Goal: Task Accomplishment & Management: Use online tool/utility

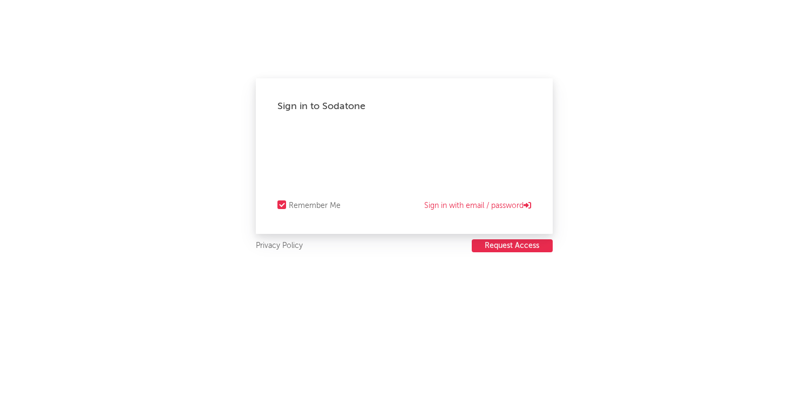
select select "recorded_music"
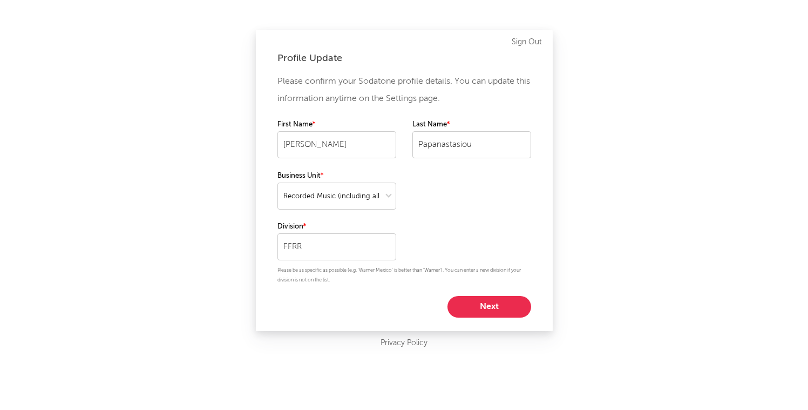
click at [490, 309] on button "Next" at bounding box center [489, 307] width 84 height 22
select select "marketing"
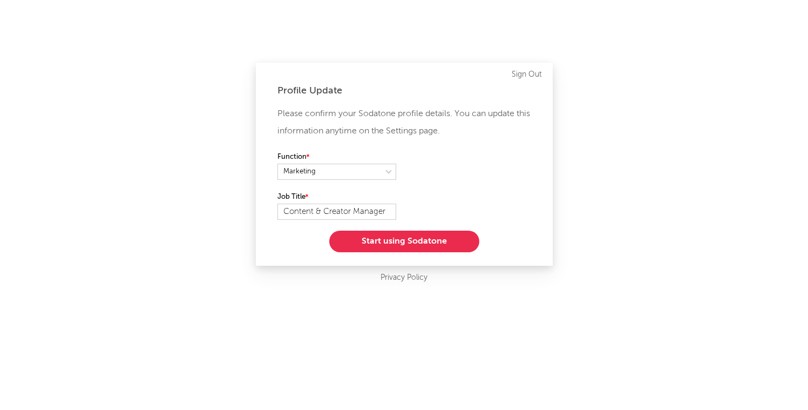
click at [425, 242] on button "Start using Sodatone" at bounding box center [404, 241] width 150 height 22
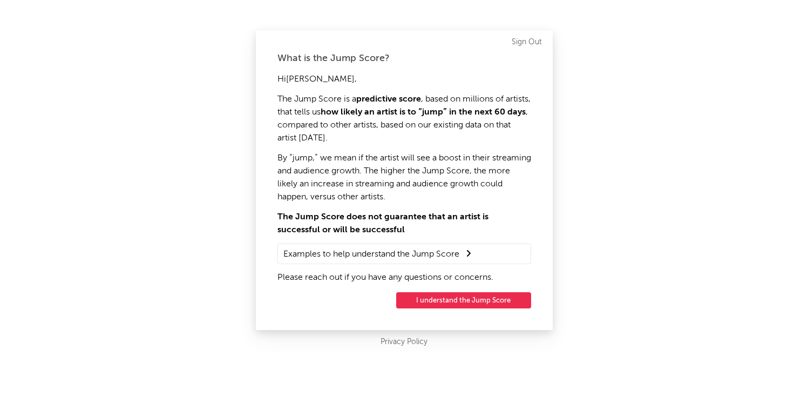
click at [436, 301] on button "I understand the Jump Score" at bounding box center [463, 300] width 135 height 16
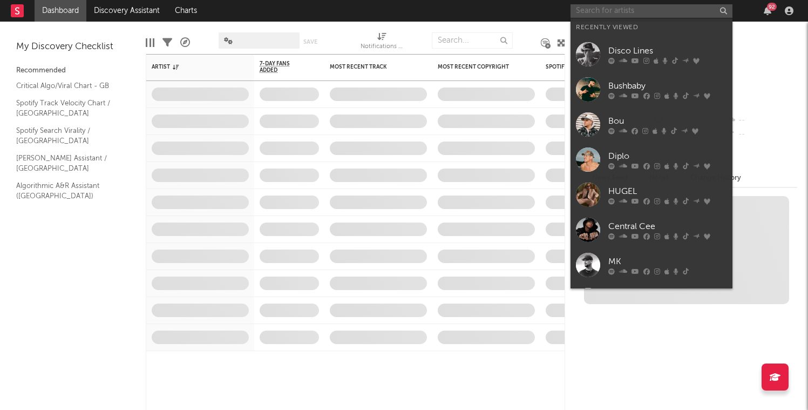
click at [640, 6] on div "Dashboard Discovery Assistant Charts 92 Notifications Settings Mark all as read…" at bounding box center [404, 205] width 808 height 410
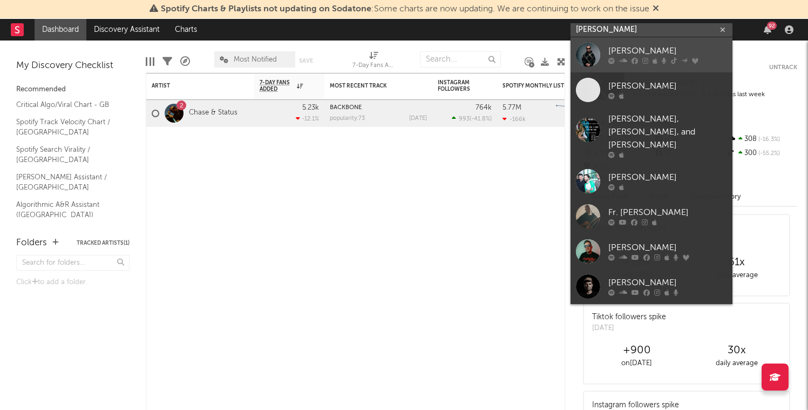
type input "[PERSON_NAME]"
click at [613, 50] on div "[PERSON_NAME]" at bounding box center [667, 51] width 119 height 13
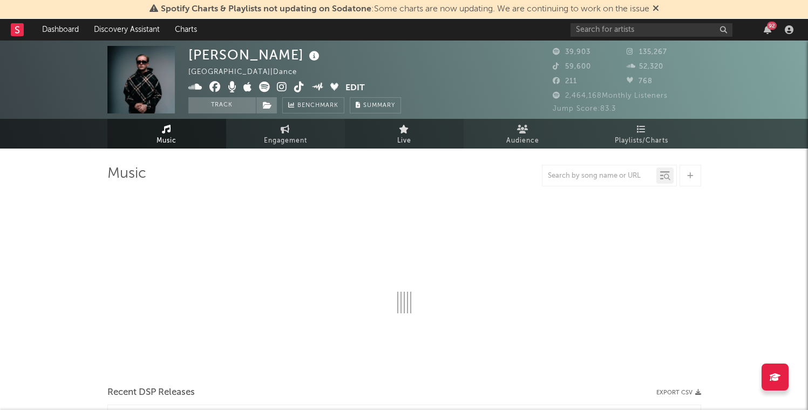
select select "6m"
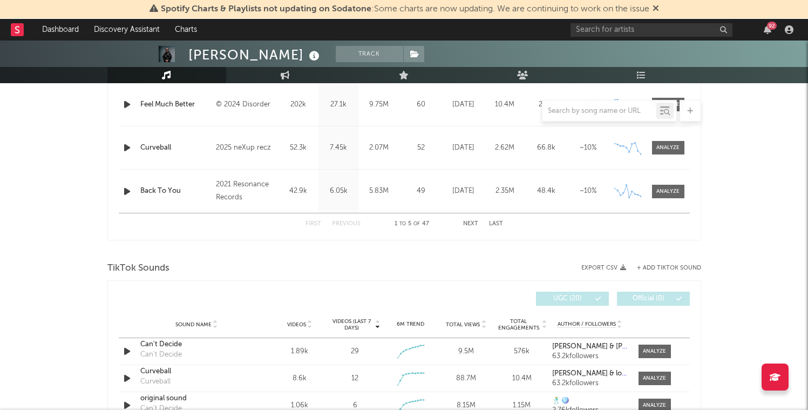
scroll to position [672, 0]
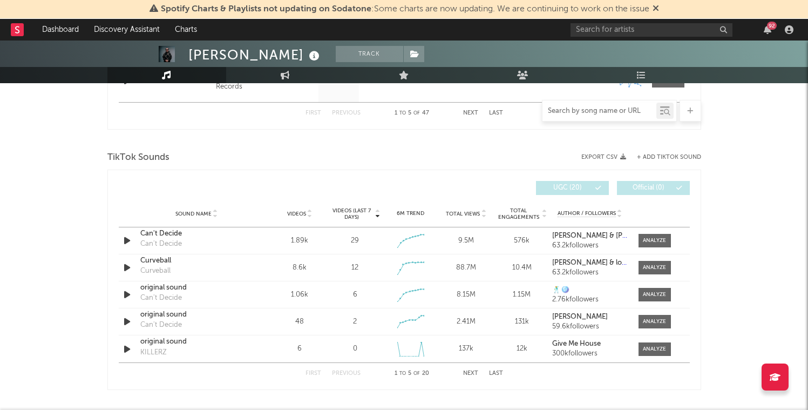
click at [612, 110] on input "text" at bounding box center [599, 111] width 114 height 9
click at [687, 116] on div at bounding box center [691, 111] width 22 height 22
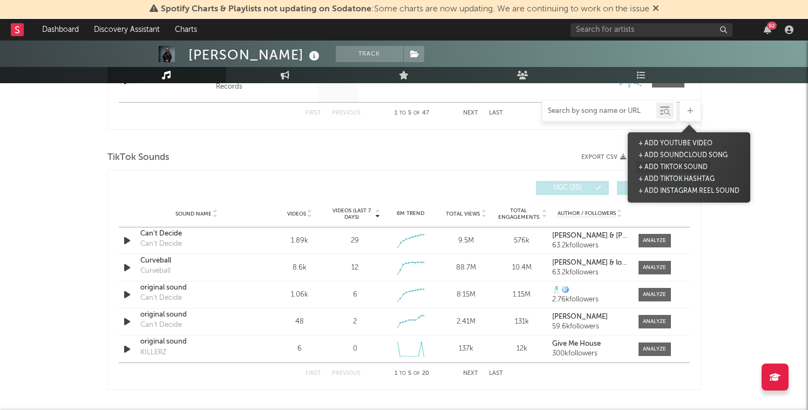
click at [673, 168] on button "+ Add TikTok Sound" at bounding box center [673, 167] width 74 height 12
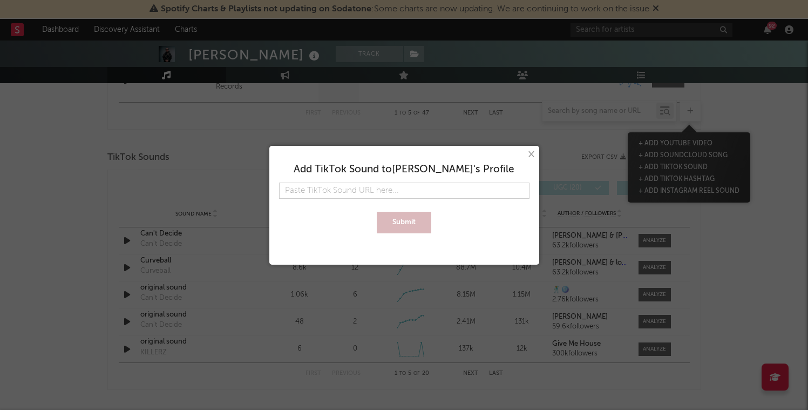
type input "Budget and currency: £5k GBP Target territories: [GEOGRAPHIC_DATA] and [GEOGRAP…"
click at [402, 202] on div at bounding box center [404, 202] width 250 height 6
paste input "[URL][DOMAIN_NAME]"
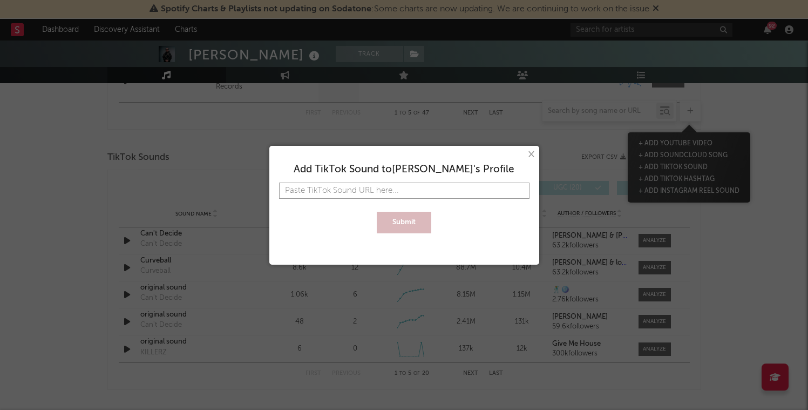
type input "[URL][DOMAIN_NAME]"
click at [405, 187] on input "[URL][DOMAIN_NAME]" at bounding box center [404, 190] width 250 height 16
paste input "[URL][DOMAIN_NAME]"
type input "[URL][DOMAIN_NAME][DOMAIN_NAME]"
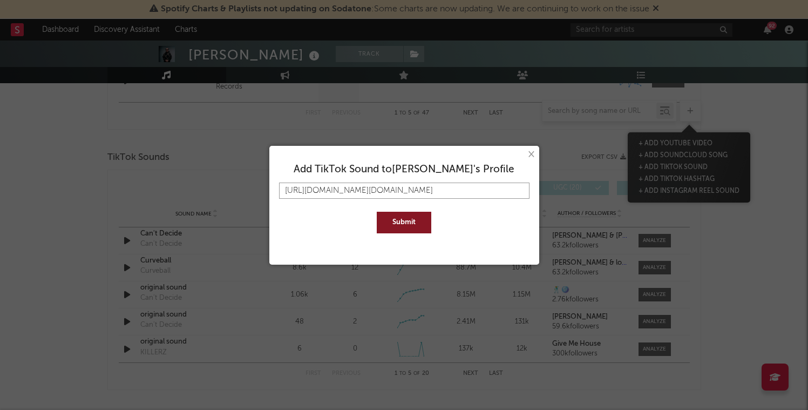
type input "[URL][DOMAIN_NAME][DOMAIN_NAME]"
paste input "[URL][DOMAIN_NAME]"
type input "[URL][DOMAIN_NAME]"
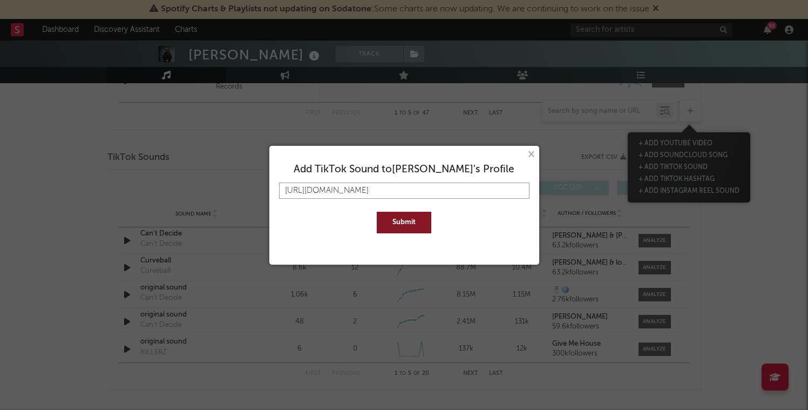
type input "[URL][DOMAIN_NAME]"
click at [404, 220] on button "Submit" at bounding box center [404, 223] width 55 height 22
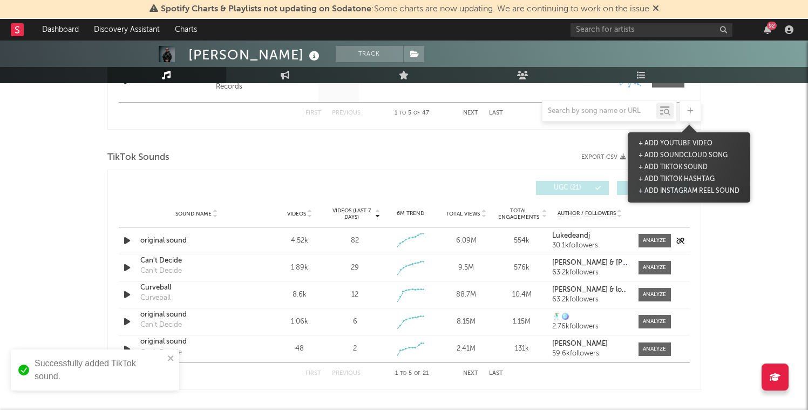
click at [158, 242] on div "original sound" at bounding box center [196, 240] width 113 height 11
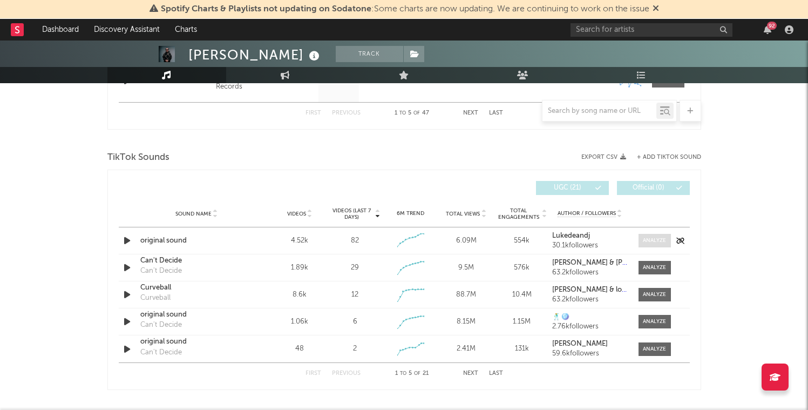
click at [651, 242] on div at bounding box center [654, 240] width 23 height 8
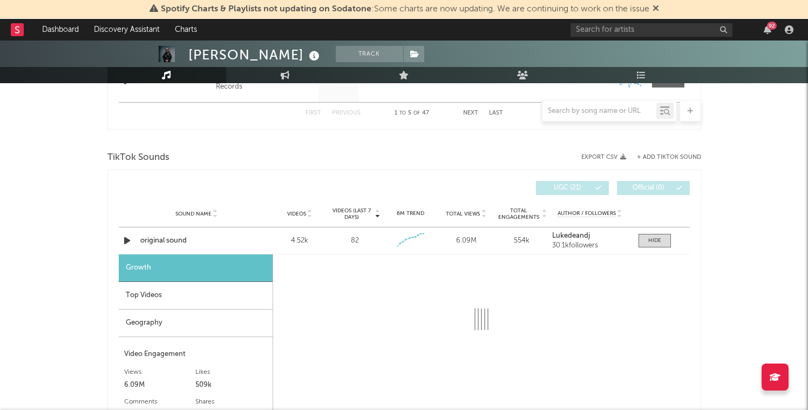
click at [164, 314] on div "Geography" at bounding box center [196, 323] width 154 height 28
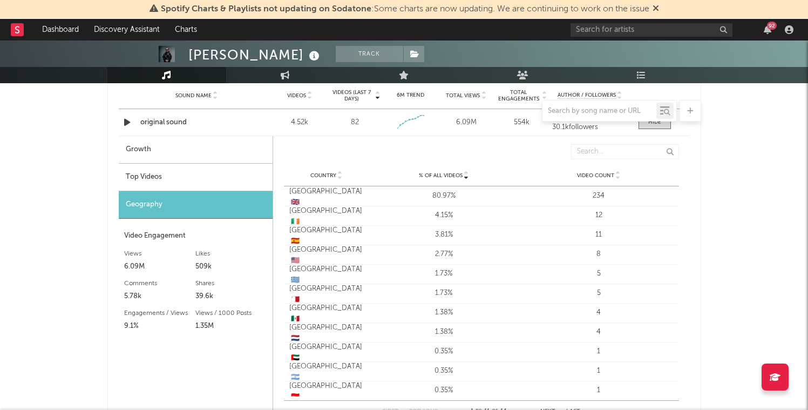
scroll to position [791, 0]
